Goal: Task Accomplishment & Management: Manage account settings

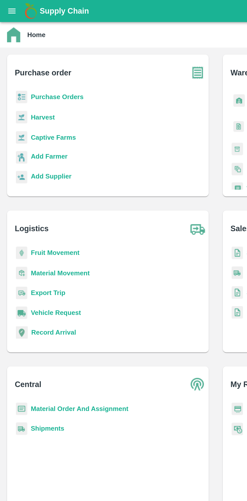
click at [31, 46] on h6 "Purchase order" at bounding box center [64, 39] width 111 height 17
click at [43, 46] on h6 "Purchase order" at bounding box center [64, 39] width 111 height 17
click at [8, 2] on button "open drawer" at bounding box center [7, 7] width 12 height 12
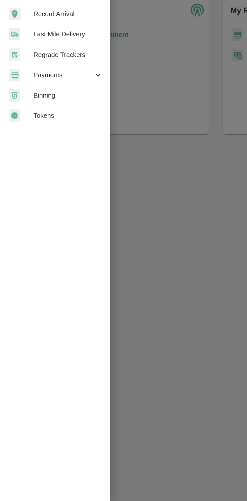
click at [39, 257] on span "Payments" at bounding box center [36, 257] width 34 height 6
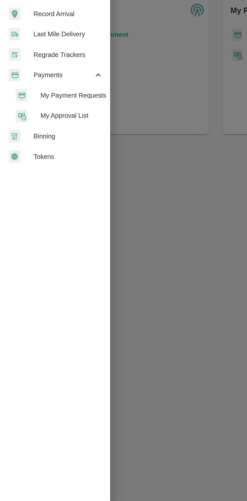
click at [44, 267] on span "My Payment Requests" at bounding box center [41, 269] width 36 height 6
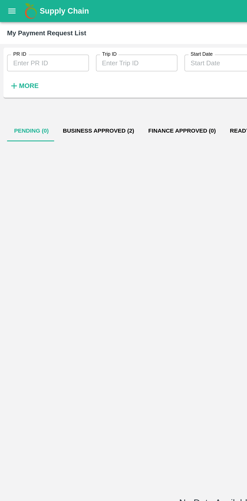
click at [64, 74] on button "Business Approved (2)" at bounding box center [56, 75] width 49 height 12
